Goal: Task Accomplishment & Management: Manage account settings

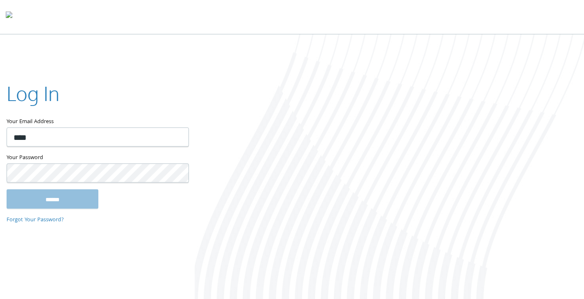
type input "**********"
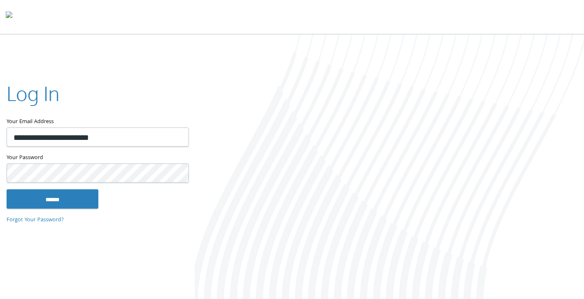
click at [7, 189] on input "******" at bounding box center [53, 199] width 92 height 20
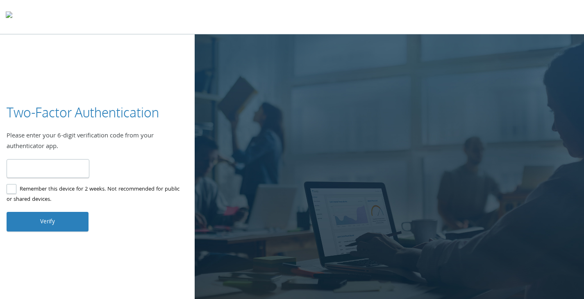
type input "******"
